Goal: Task Accomplishment & Management: Manage account settings

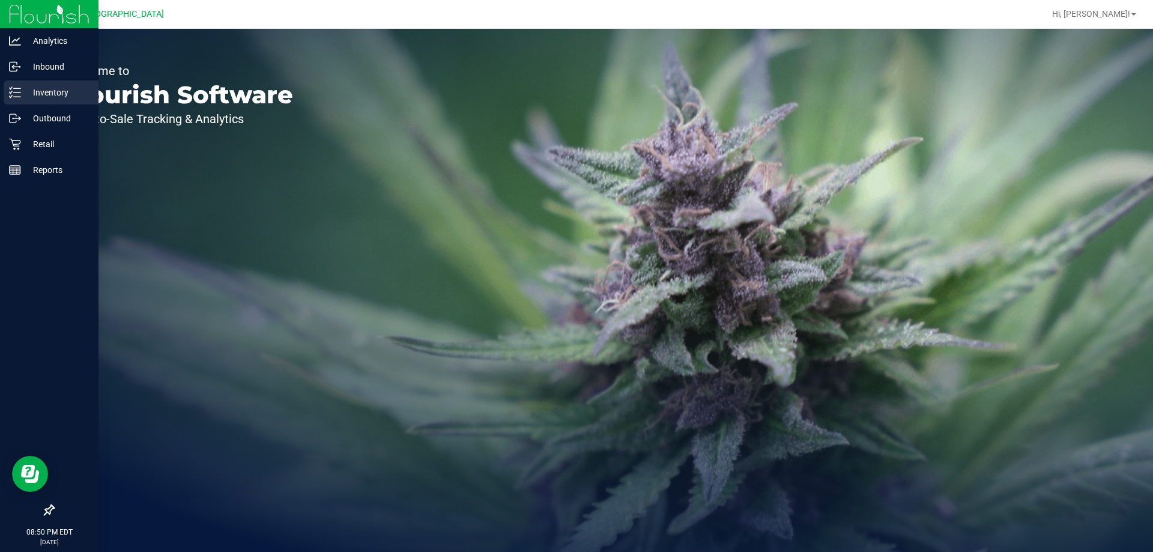
click at [71, 92] on p "Inventory" at bounding box center [57, 92] width 72 height 14
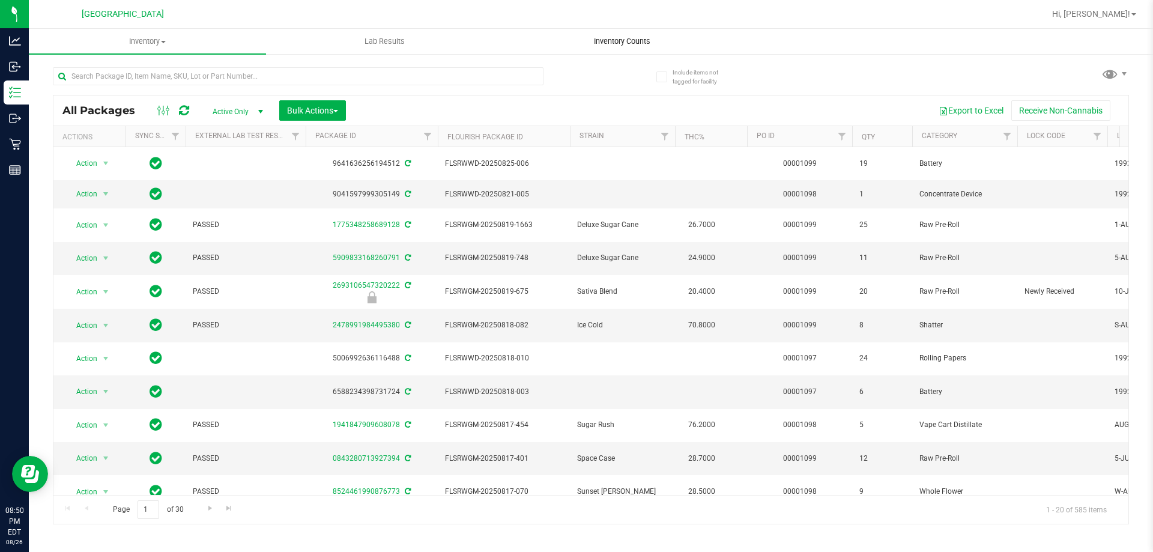
click at [636, 37] on span "Inventory Counts" at bounding box center [622, 41] width 89 height 11
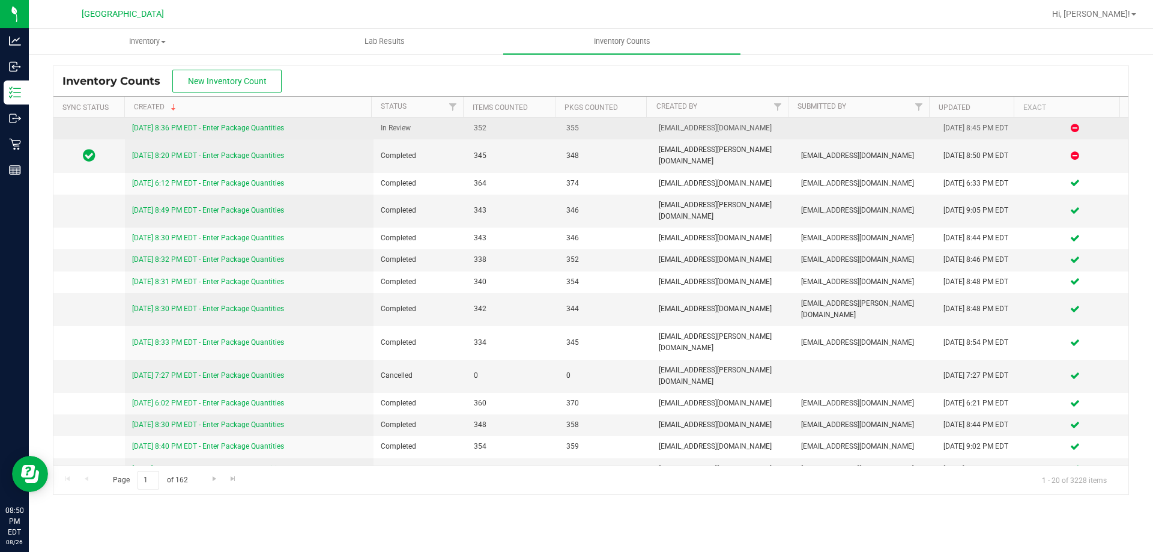
click at [157, 125] on link "[DATE] 8:36 PM EDT - Enter Package Quantities" at bounding box center [208, 128] width 152 height 8
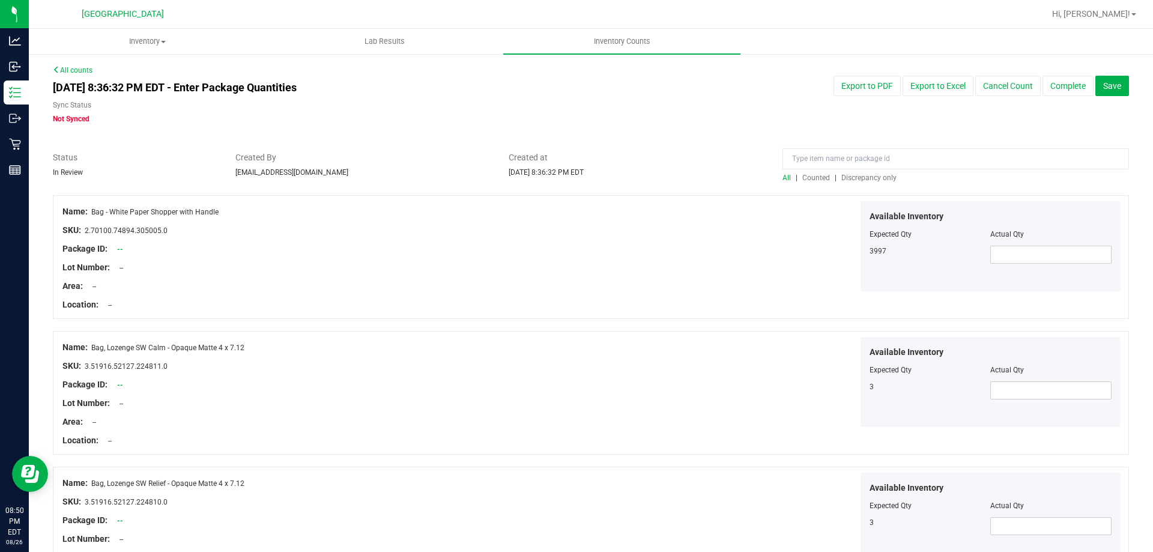
click at [880, 180] on span "Discrepancy only" at bounding box center [868, 178] width 55 height 8
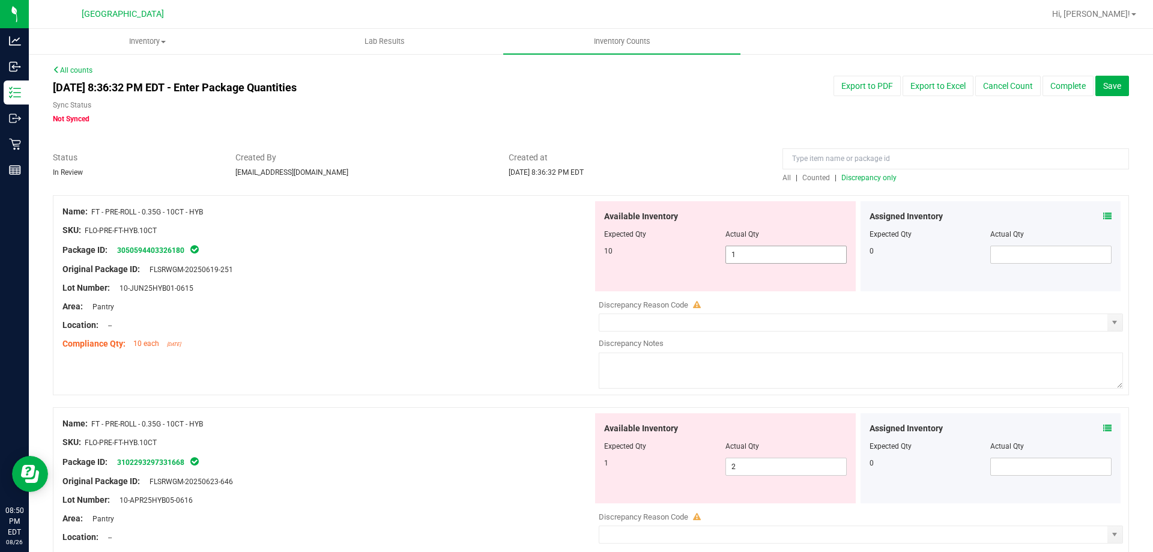
click at [776, 258] on span "1 1" at bounding box center [785, 255] width 121 height 18
type input "10"
click at [790, 470] on div "Available Inventory Expected Qty Actual Qty 1 2 2" at bounding box center [858, 508] width 530 height 190
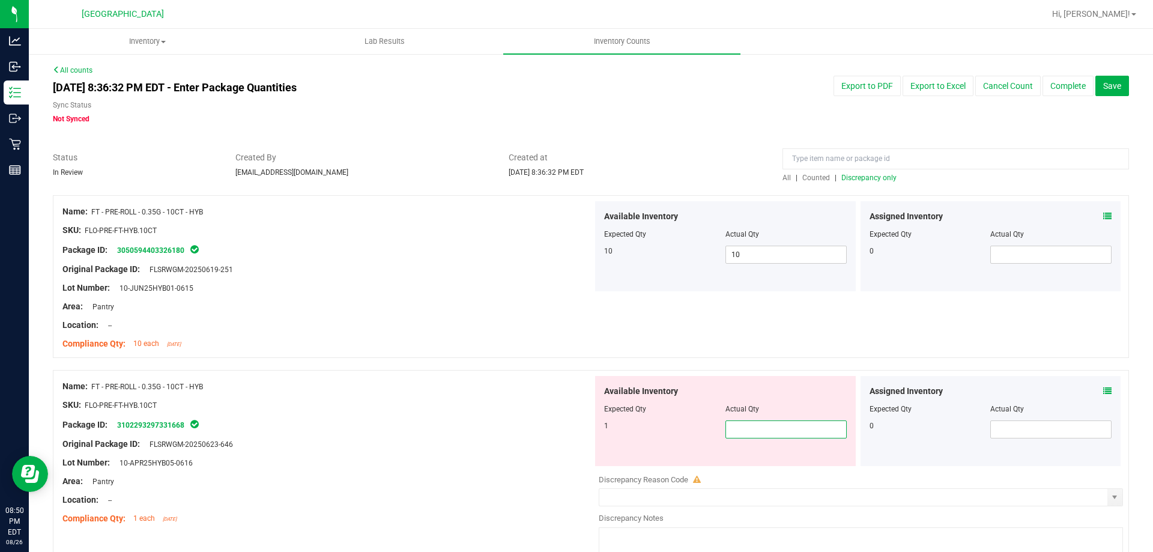
type input "1"
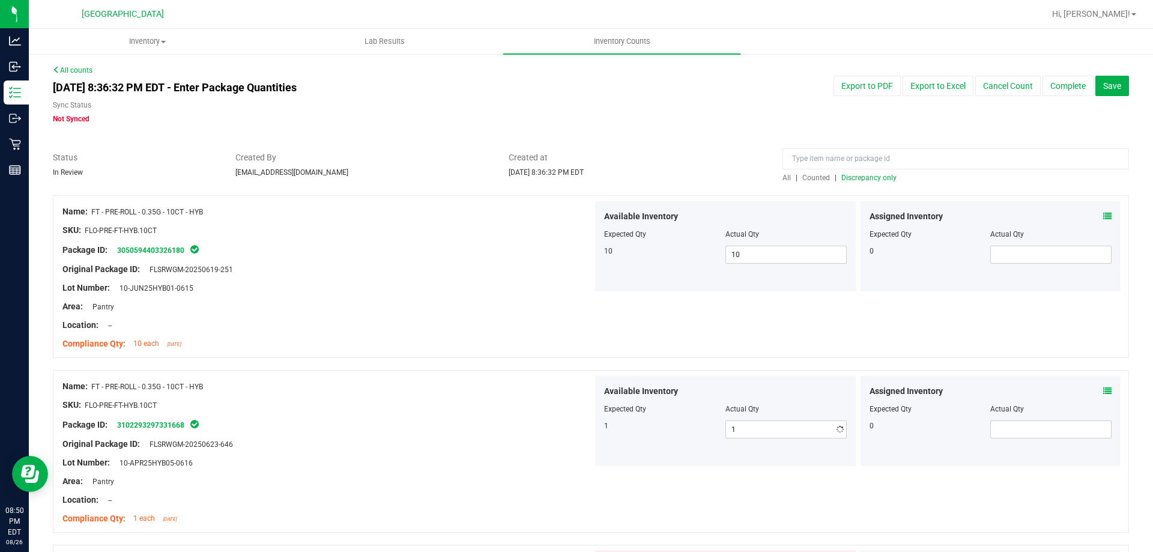
click at [761, 324] on div "Name: FT - PRE-ROLL - 0.35G - 10CT - HYB SKU: FLO-PRE-FT-HYB.10CT Package ID: 3…" at bounding box center [591, 276] width 1076 height 163
click at [841, 183] on div "All | Counted | Discrepancy only" at bounding box center [955, 177] width 346 height 11
click at [842, 182] on div "All | Counted | Discrepancy only" at bounding box center [955, 177] width 346 height 11
click at [858, 177] on span "Discrepancy only" at bounding box center [868, 178] width 55 height 8
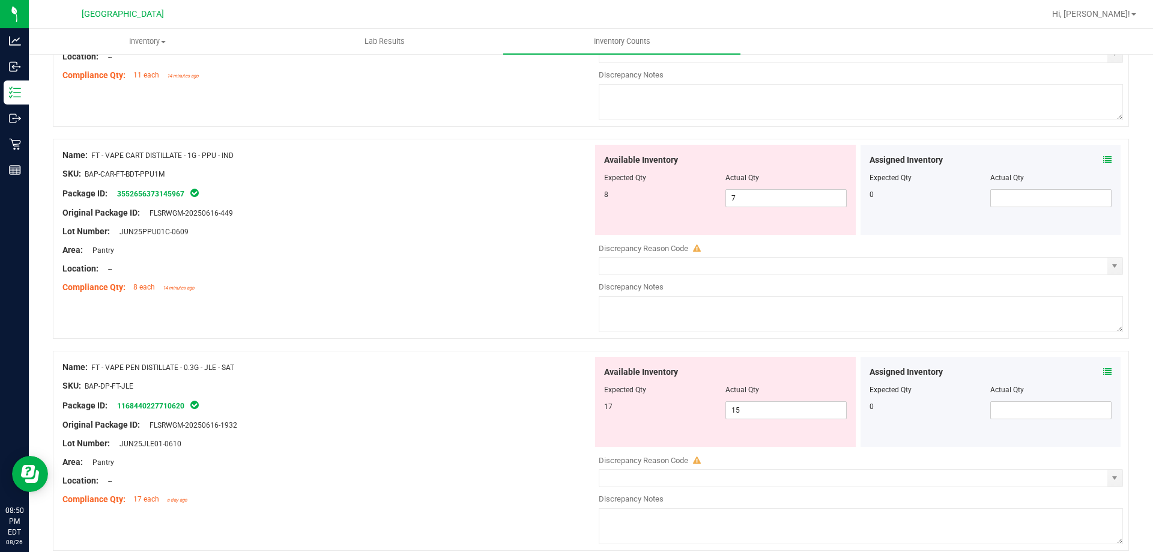
scroll to position [1168, 0]
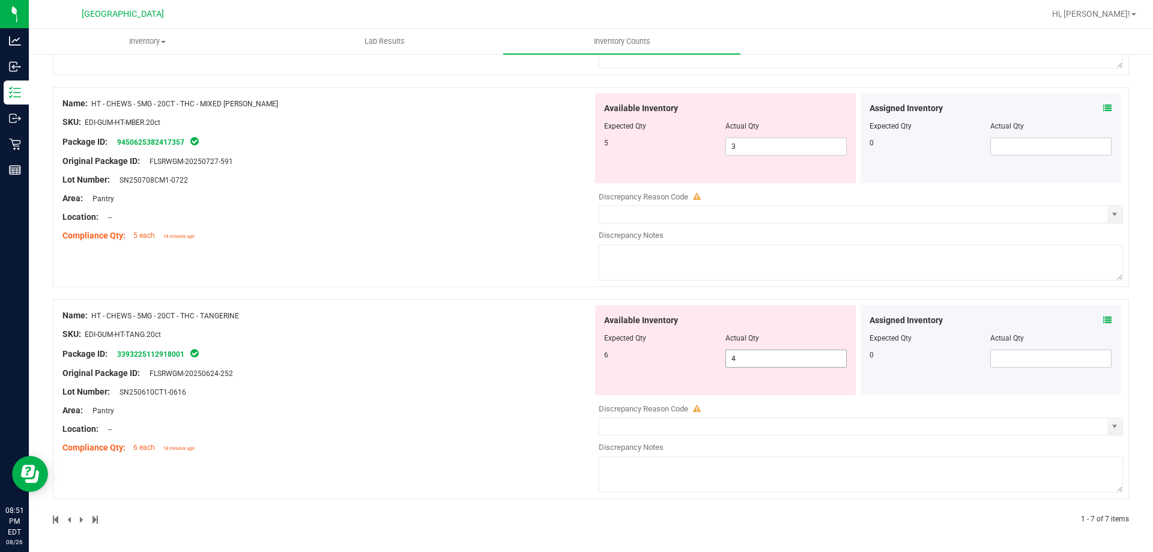
click at [741, 364] on span "4 4" at bounding box center [785, 358] width 121 height 18
type input "6"
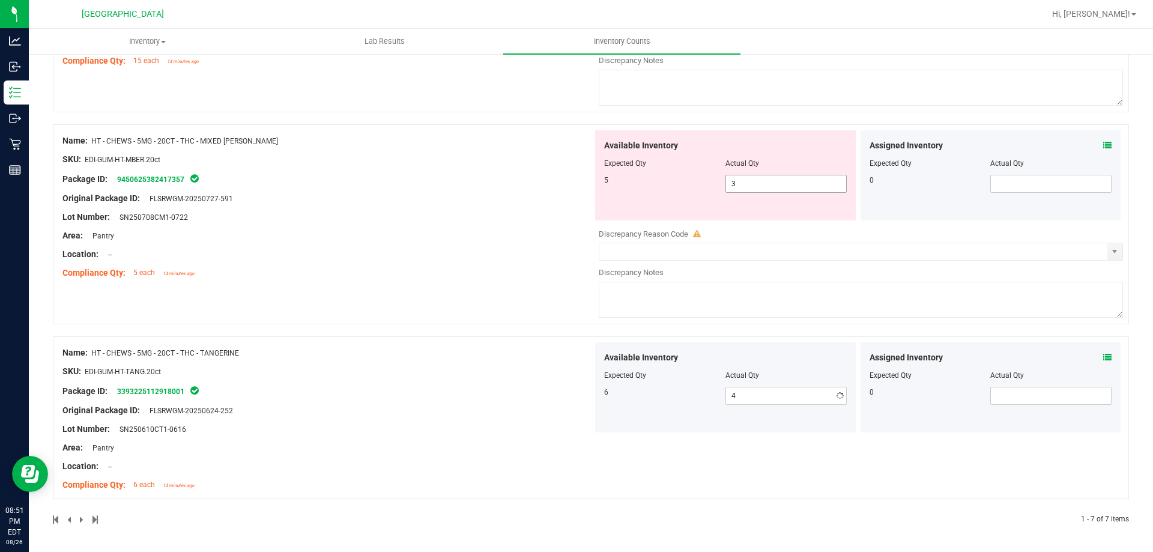
type input "6"
click at [755, 142] on div "Available Inventory Expected Qty Actual Qty 5 3 3" at bounding box center [725, 175] width 261 height 90
type input "5"
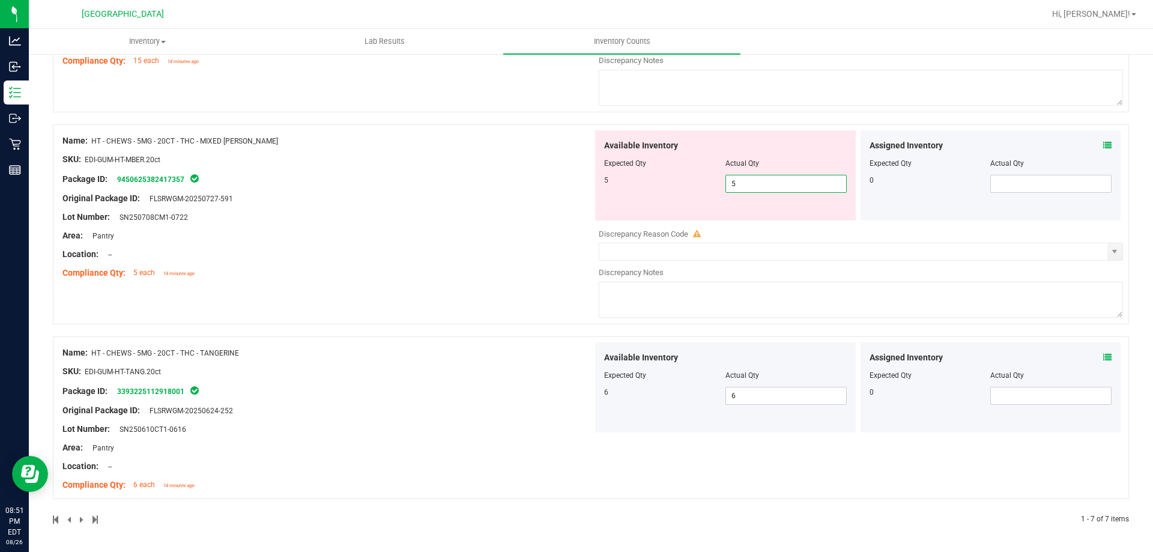
click at [489, 236] on div "Name: HT - CHEWS - 5MG - 20CT - THC - MIXED [PERSON_NAME] SKU: EDI-GUM-HT-MBER.…" at bounding box center [327, 206] width 530 height 153
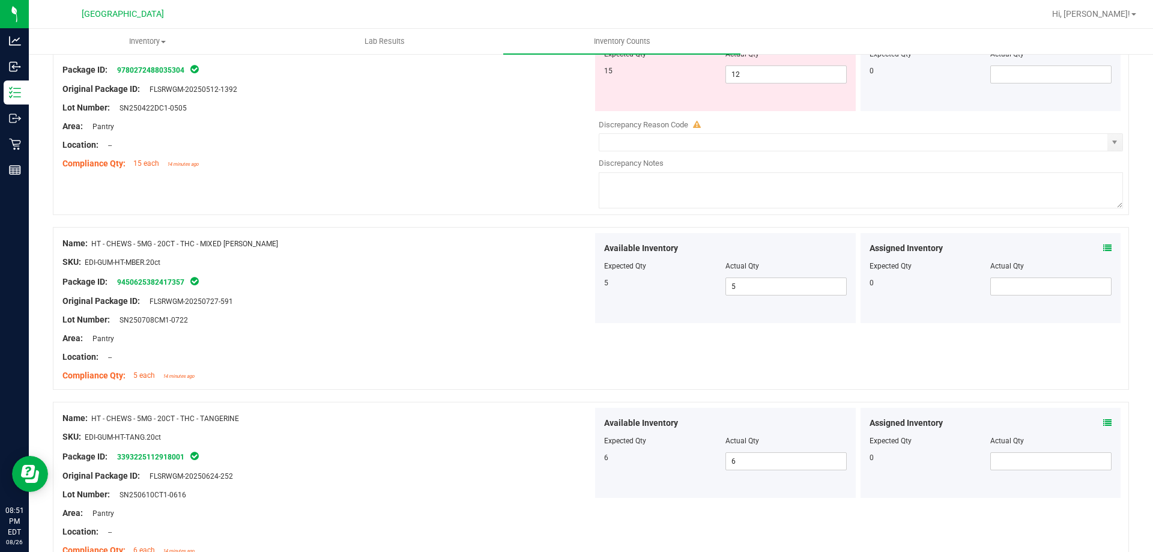
scroll to position [913, 0]
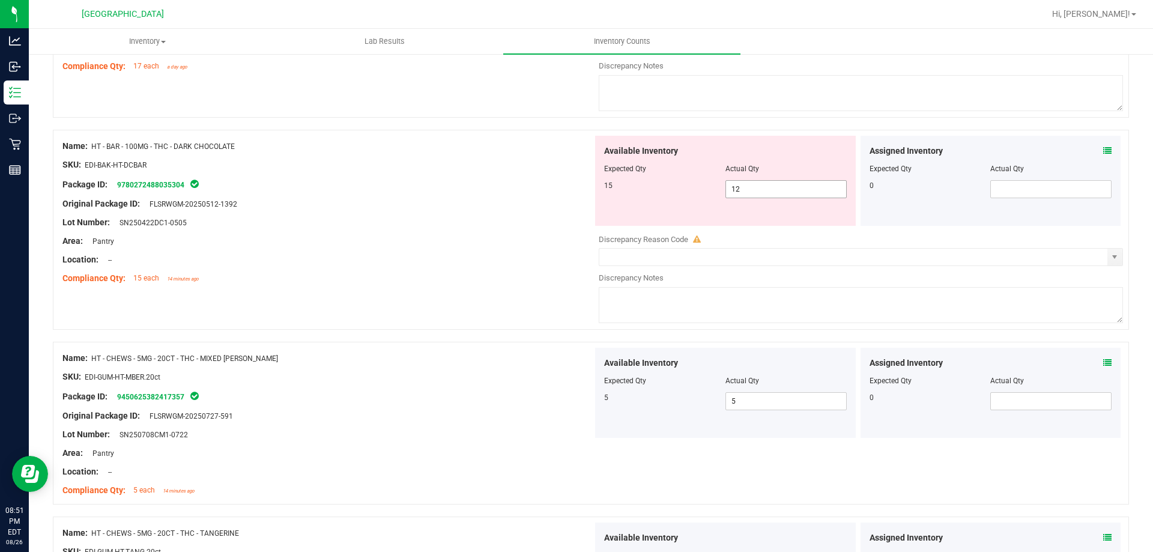
click at [759, 195] on span "12 12" at bounding box center [785, 189] width 121 height 18
type input "15"
click at [451, 182] on div "Package ID: 9780272488035304" at bounding box center [327, 184] width 530 height 14
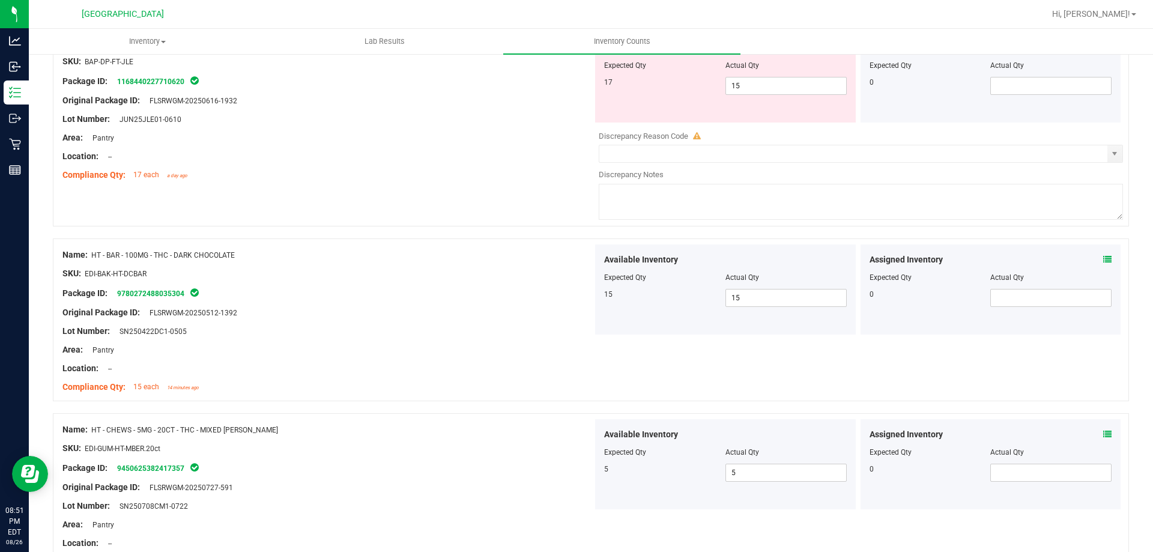
scroll to position [673, 0]
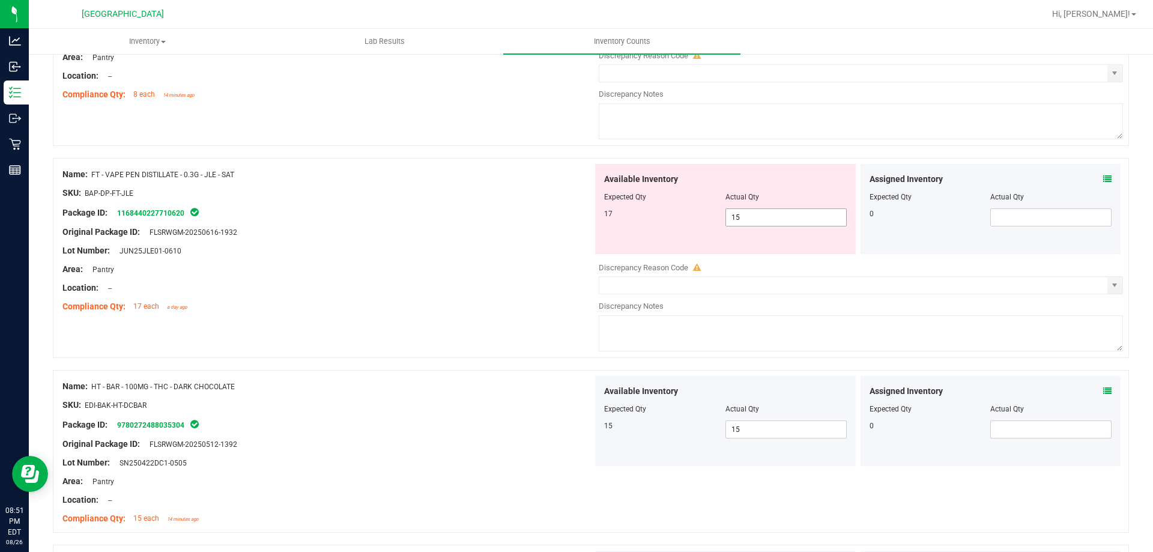
click at [777, 223] on span "15 15" at bounding box center [785, 217] width 121 height 18
type input "17"
click at [755, 132] on textarea at bounding box center [861, 121] width 524 height 36
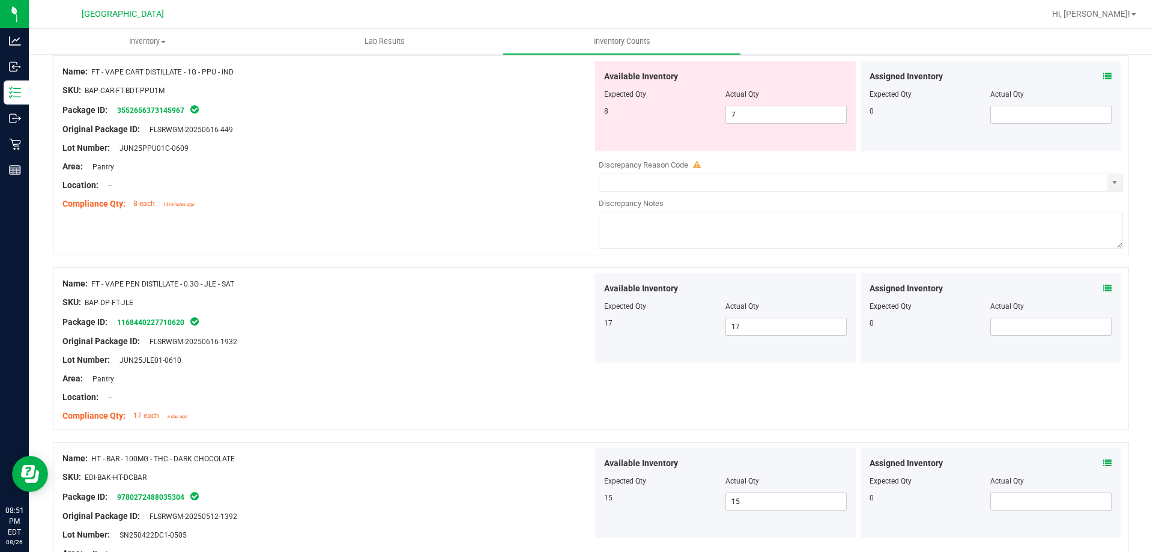
scroll to position [373, 0]
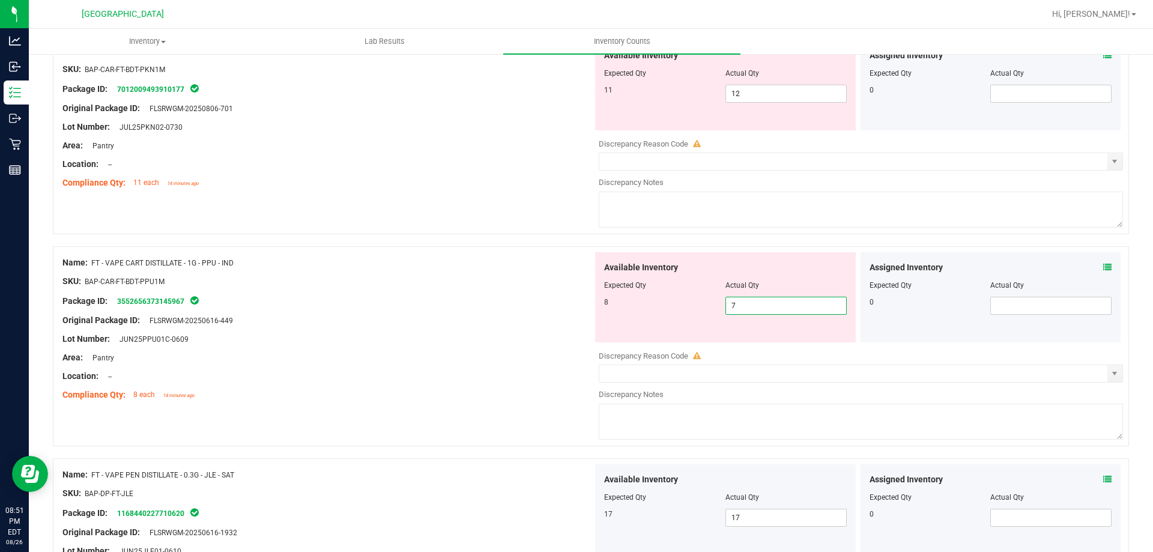
click at [808, 299] on span "7 7" at bounding box center [785, 306] width 121 height 18
type input "8"
click at [824, 213] on textarea at bounding box center [861, 210] width 524 height 36
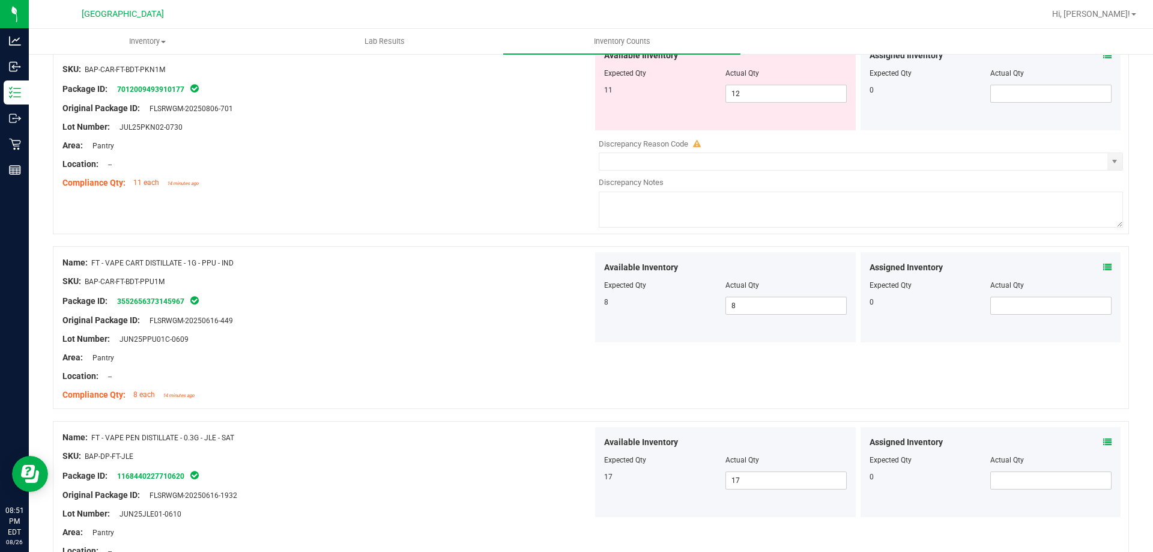
click at [780, 104] on div "Available Inventory Expected Qty Actual Qty 11 12 12" at bounding box center [725, 85] width 261 height 90
click at [807, 97] on span "12 12" at bounding box center [785, 94] width 121 height 18
type input "11"
click at [489, 247] on div "Name: FT - VAPE CART DISTILLATE - 1G - PPU - IND SKU: BAP-CAR-FT-BDT-PPU1M Pack…" at bounding box center [591, 327] width 1076 height 163
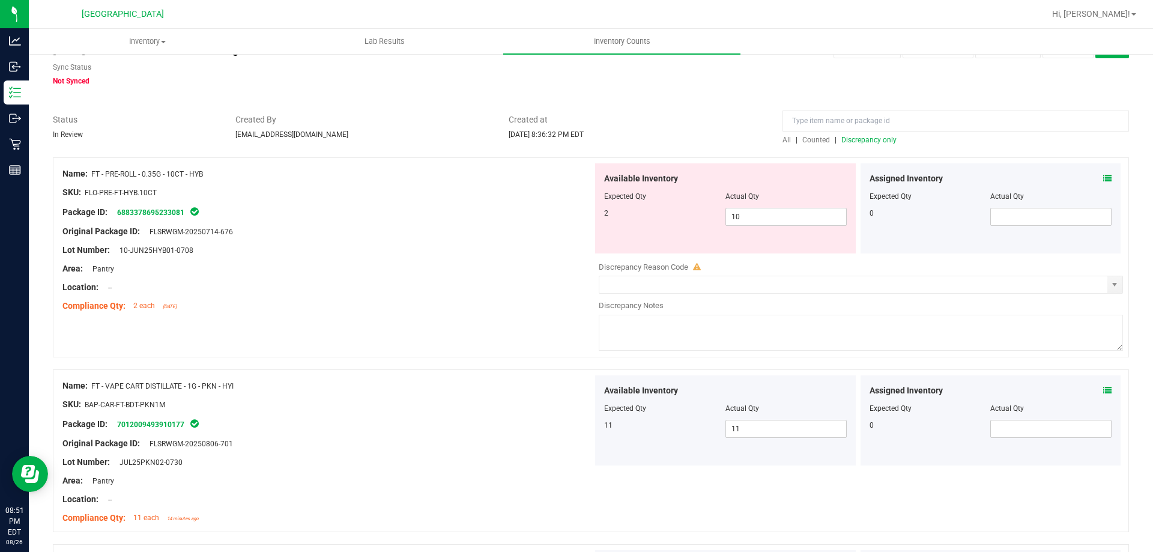
scroll to position [0, 0]
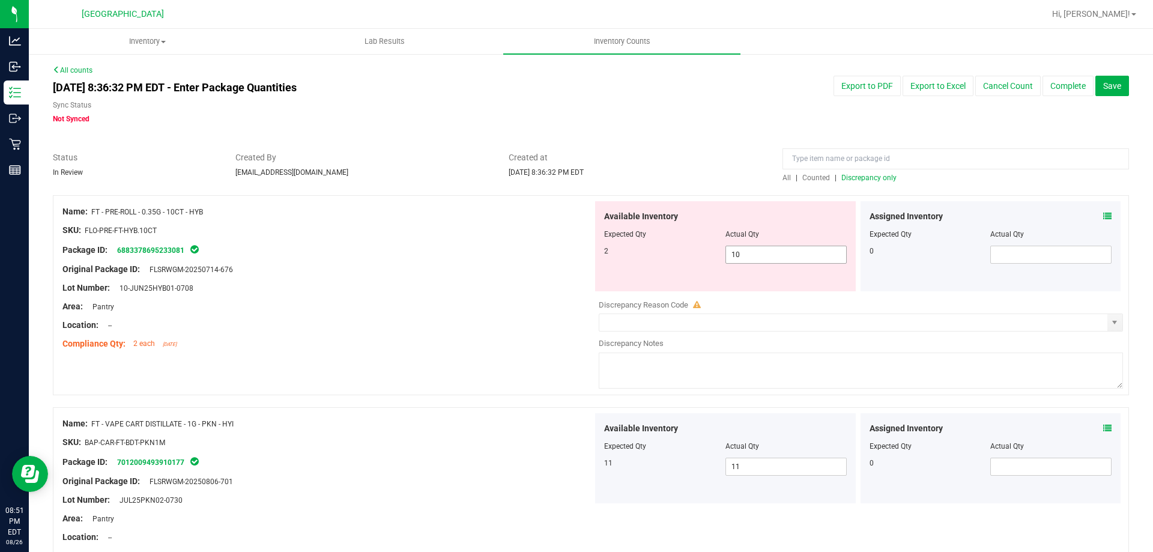
click at [800, 249] on span "10 10" at bounding box center [785, 255] width 121 height 18
type input "1"
type input "2"
click at [393, 361] on div "Name: FT - PRE-ROLL - 0.35G - 10CT - HYB SKU: FLO-PRE-FT-HYB.10CT Package ID: 6…" at bounding box center [591, 301] width 1076 height 212
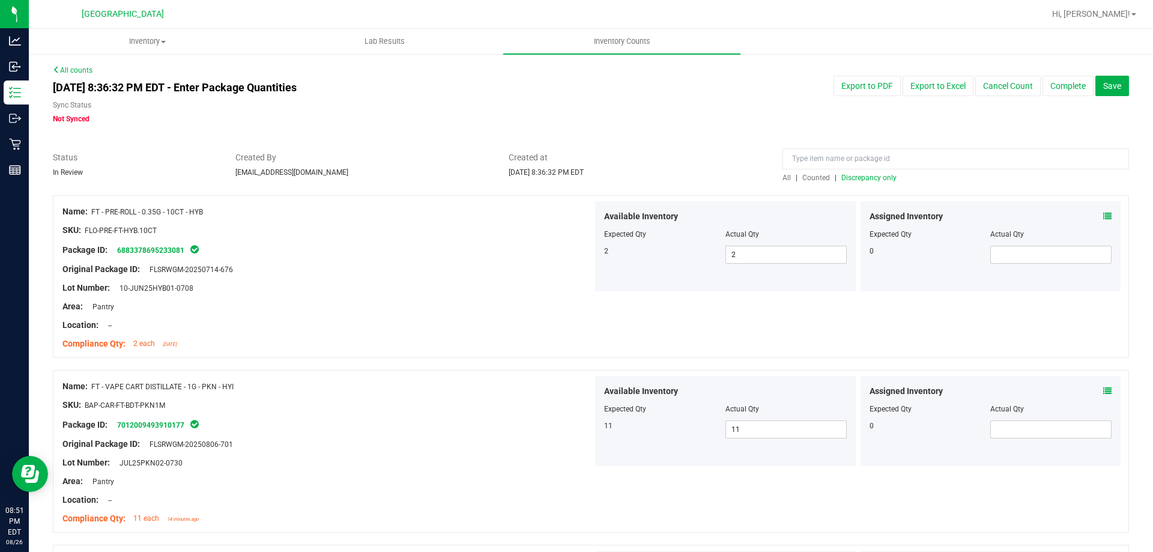
click at [883, 176] on span "Discrepancy only" at bounding box center [868, 178] width 55 height 8
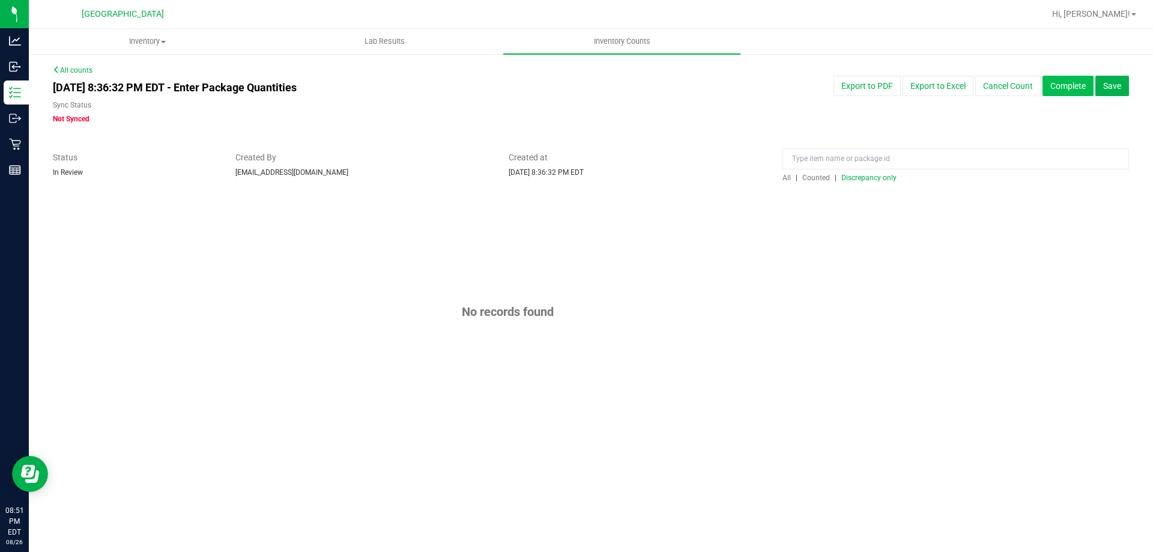
click at [1052, 89] on button "Complete" at bounding box center [1067, 86] width 51 height 20
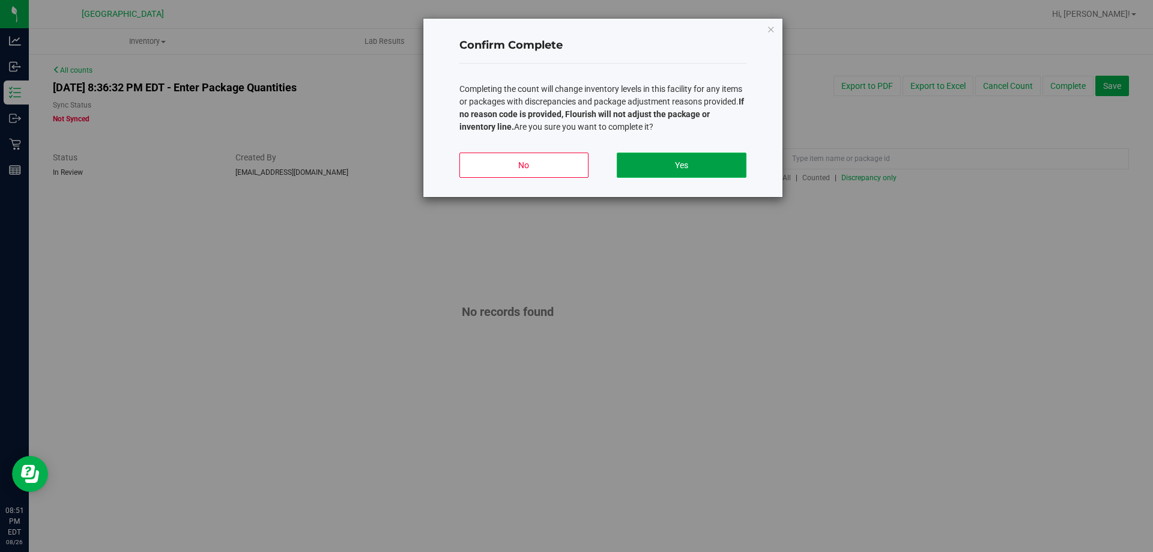
click at [705, 169] on button "Yes" at bounding box center [681, 165] width 129 height 25
